Goal: Information Seeking & Learning: Compare options

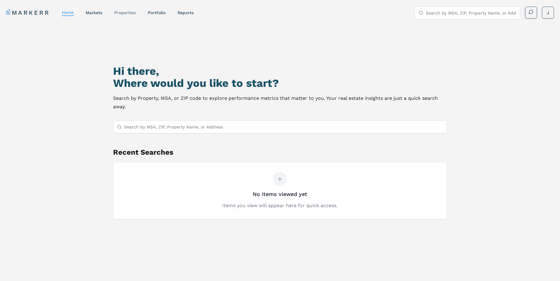
click at [121, 11] on link "properties" at bounding box center [124, 12] width 21 height 5
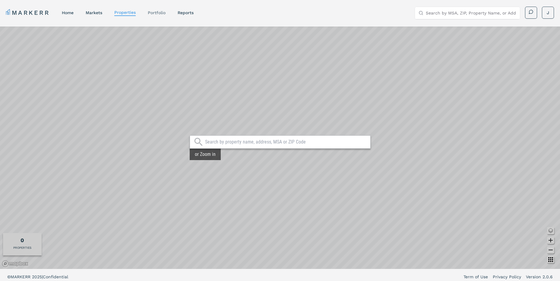
click at [159, 11] on link "Portfolio" at bounding box center [157, 12] width 18 height 5
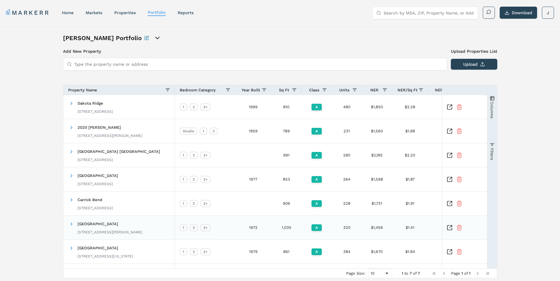
scroll to position [20, 0]
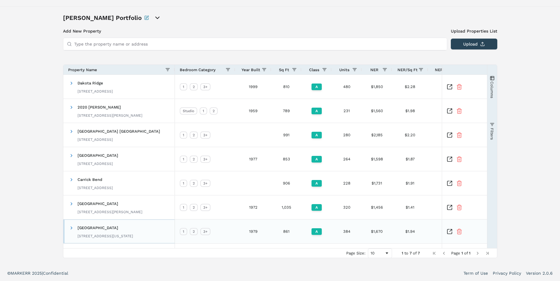
click at [104, 228] on span "[GEOGRAPHIC_DATA]" at bounding box center [97, 227] width 41 height 5
click at [447, 234] on icon "Inspect Comparable" at bounding box center [449, 231] width 5 height 5
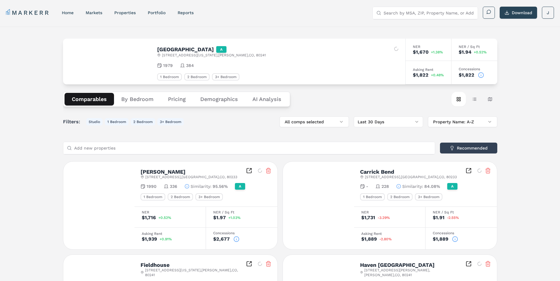
click at [128, 108] on div "Comparables By Bedroom Pricing Demographics AI Analysis Card view Table view Ma…" at bounding box center [280, 99] width 434 height 30
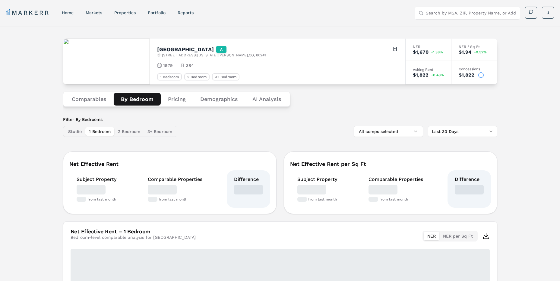
click at [136, 103] on button "By Bedroom" at bounding box center [137, 99] width 47 height 13
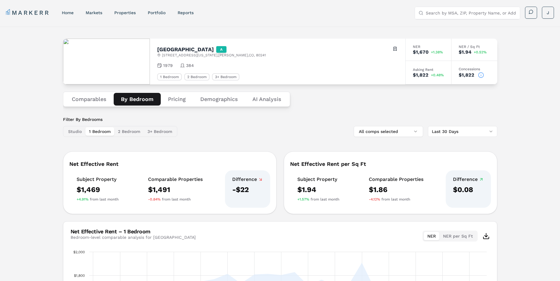
scroll to position [60, 0]
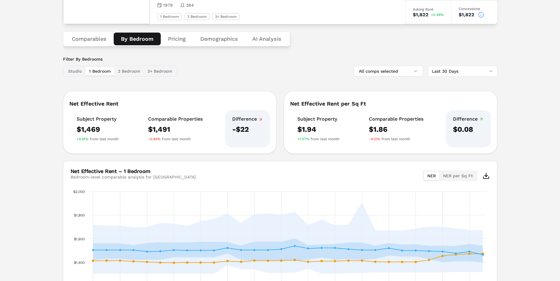
click at [390, 65] on div "Filter By Bedrooms Studio 1 Bedroom 2 Bedroom 3+ Bedroom All comps selected Las…" at bounding box center [280, 66] width 434 height 20
click at [388, 68] on button "All comps selected" at bounding box center [387, 71] width 69 height 11
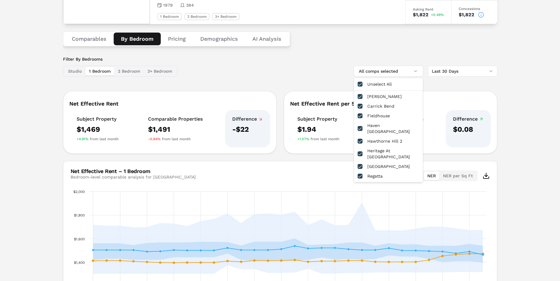
click at [385, 65] on div "Filter By Bedrooms Studio 1 Bedroom 2 Bedroom 3+ Bedroom All comps selected Las…" at bounding box center [280, 66] width 434 height 20
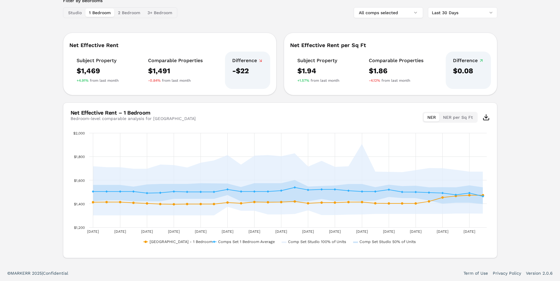
scroll to position [0, 0]
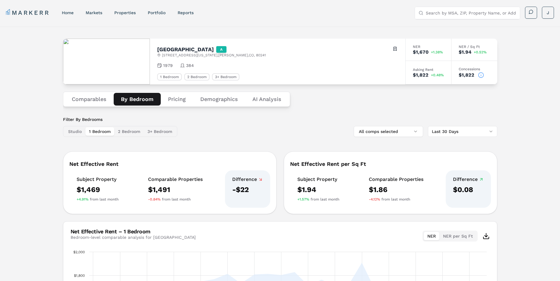
click at [68, 91] on div "Comparables By Bedroom Pricing Demographics AI Analysis" at bounding box center [280, 99] width 434 height 30
click at [83, 99] on button "Comparables" at bounding box center [88, 99] width 49 height 13
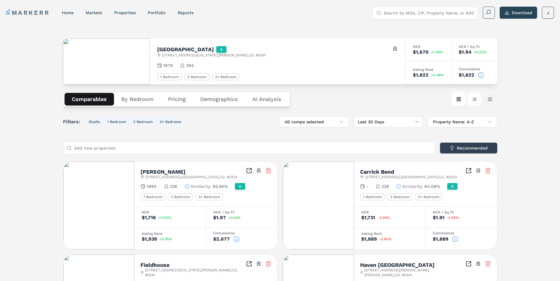
click at [477, 105] on button "Table view" at bounding box center [474, 99] width 14 height 14
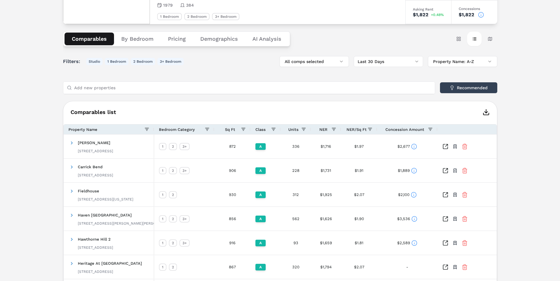
scroll to position [90, 0]
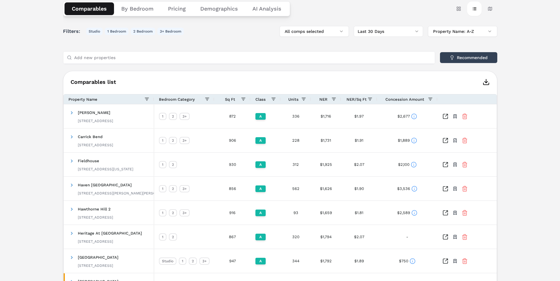
click at [403, 99] on span "Concession Amount" at bounding box center [404, 99] width 39 height 5
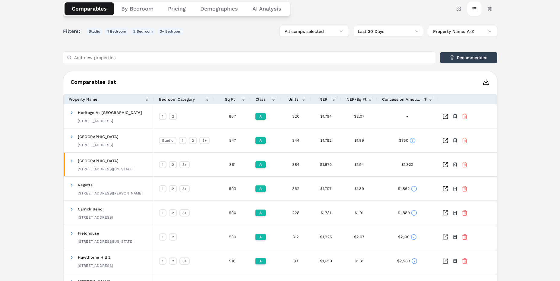
click at [403, 99] on span "Concession Amount" at bounding box center [401, 99] width 39 height 5
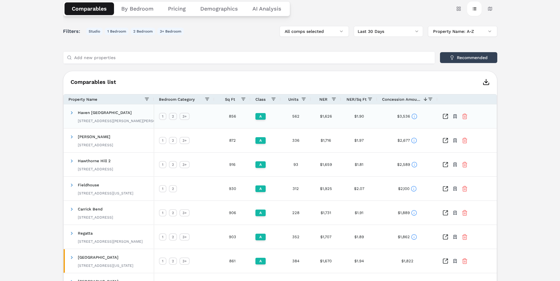
click at [417, 116] on div "$3,536" at bounding box center [407, 116] width 60 height 24
click at [415, 117] on icon at bounding box center [414, 116] width 6 height 6
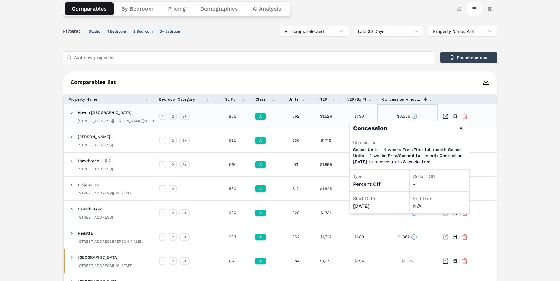
click at [425, 116] on div "$3,536" at bounding box center [407, 116] width 60 height 24
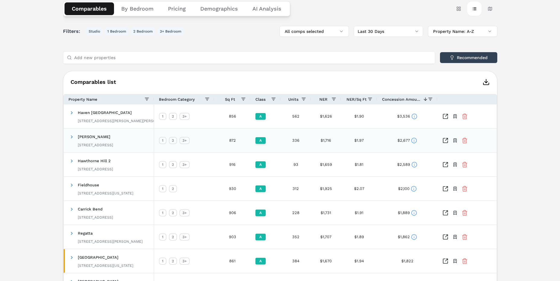
click at [415, 138] on icon at bounding box center [414, 140] width 6 height 6
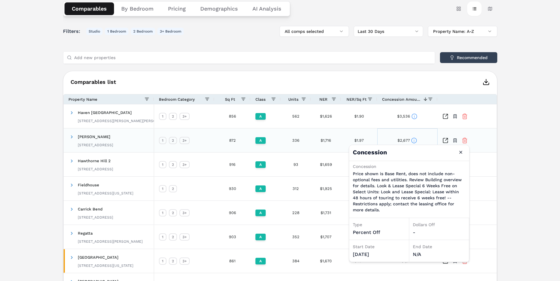
click at [434, 139] on div "$2,677" at bounding box center [407, 140] width 60 height 24
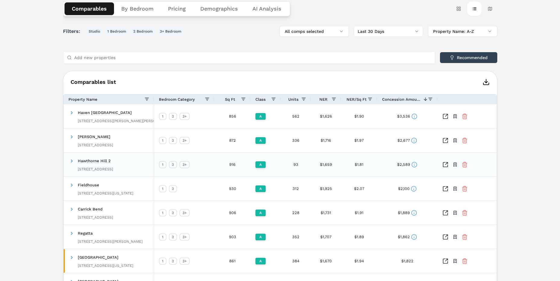
click at [415, 166] on icon at bounding box center [414, 165] width 6 height 6
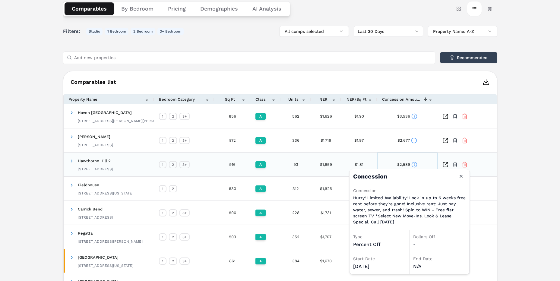
click at [422, 159] on div "$2,589" at bounding box center [407, 164] width 60 height 24
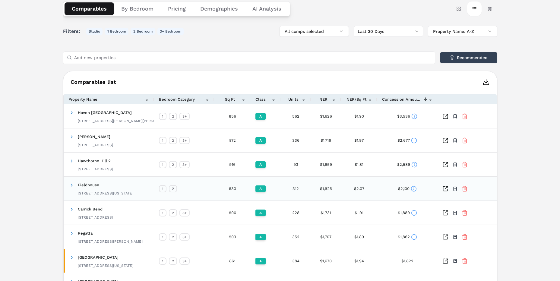
click at [413, 188] on icon at bounding box center [413, 189] width 6 height 6
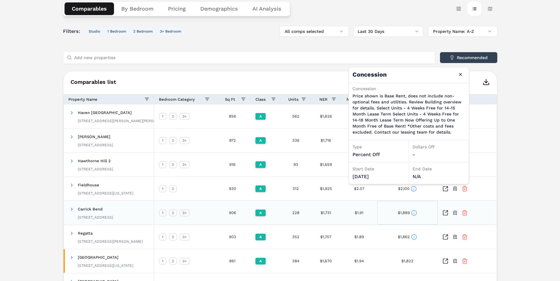
click at [415, 211] on icon at bounding box center [414, 213] width 6 height 6
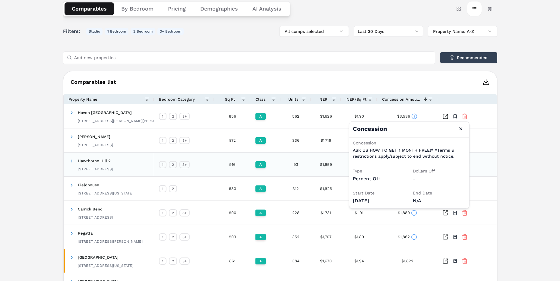
click at [484, 165] on div "Toggle portfolio menu" at bounding box center [467, 164] width 60 height 24
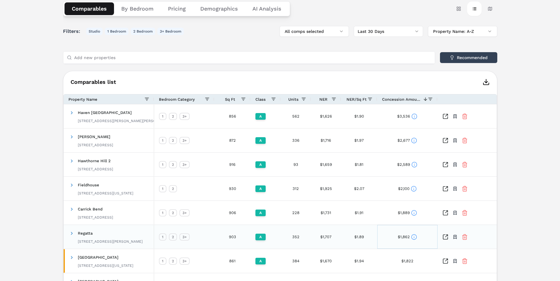
click at [412, 239] on icon at bounding box center [414, 237] width 6 height 6
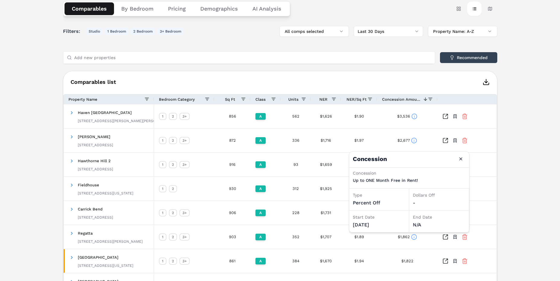
click at [408, 184] on div "Concession Up to ONE Month Free in Rent!" at bounding box center [385, 177] width 65 height 14
click at [487, 214] on div "Toggle portfolio menu" at bounding box center [467, 213] width 60 height 24
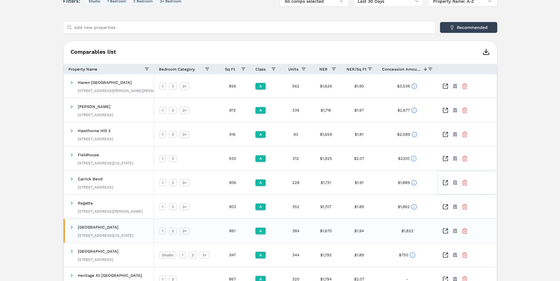
scroll to position [151, 0]
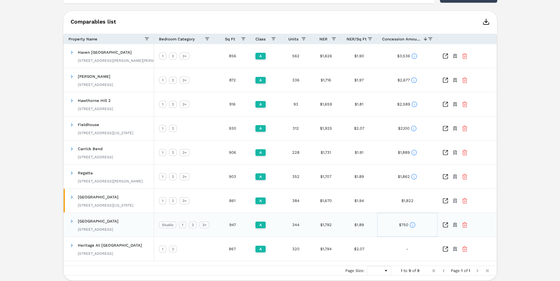
click at [412, 224] on icon at bounding box center [412, 225] width 6 height 6
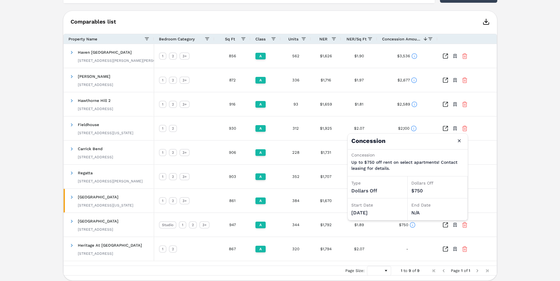
click at [425, 193] on div "$750" at bounding box center [437, 190] width 52 height 7
click at [458, 141] on button "Close" at bounding box center [459, 141] width 10 height 10
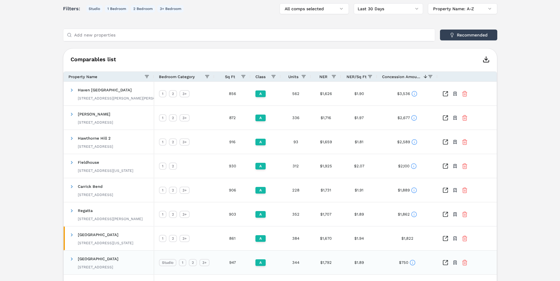
scroll to position [83, 0]
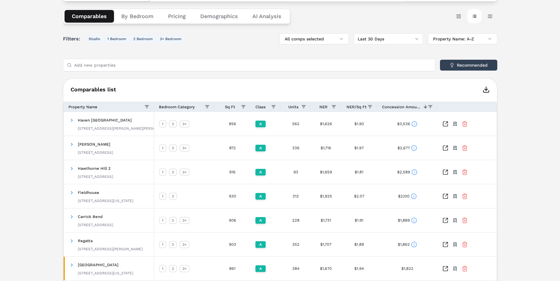
click at [355, 88] on h6 "Comparables list" at bounding box center [279, 89] width 433 height 7
